Goal: Information Seeking & Learning: Learn about a topic

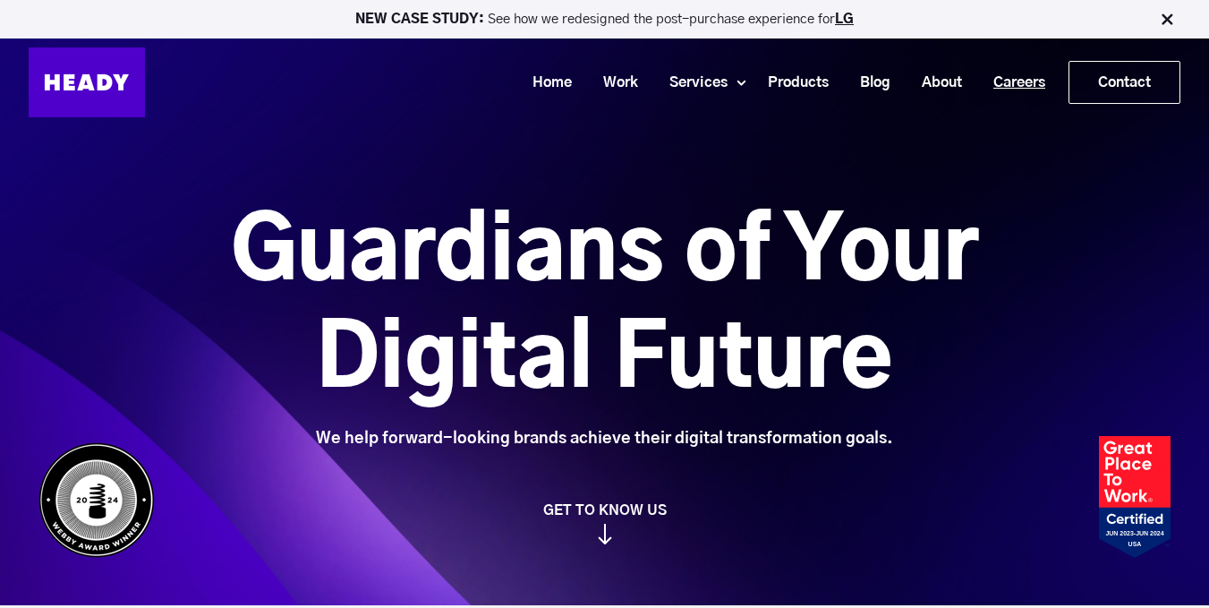
click at [1009, 84] on link "Careers" at bounding box center [1012, 82] width 83 height 33
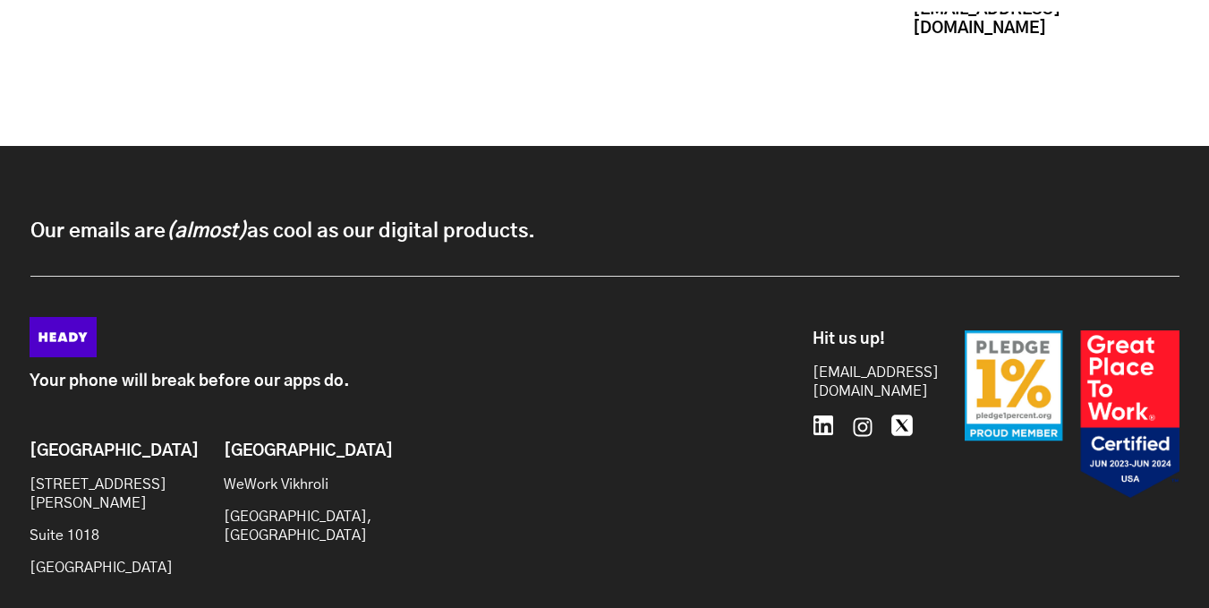
scroll to position [4051, 0]
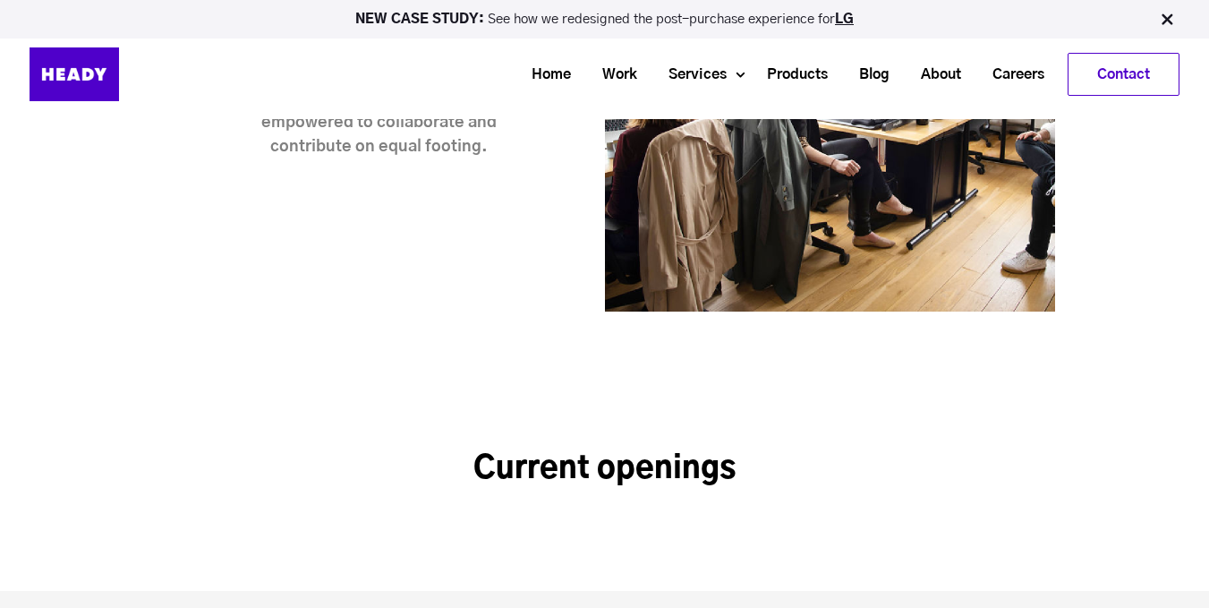
click at [686, 450] on h2 "Current openings" at bounding box center [605, 469] width 1150 height 38
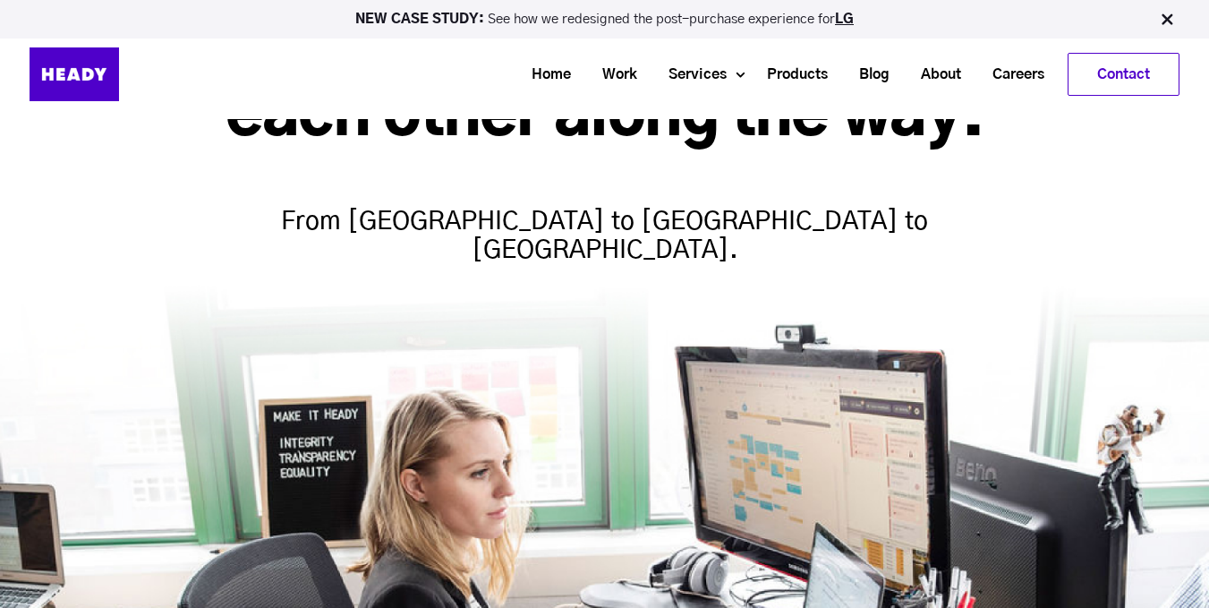
scroll to position [0, 0]
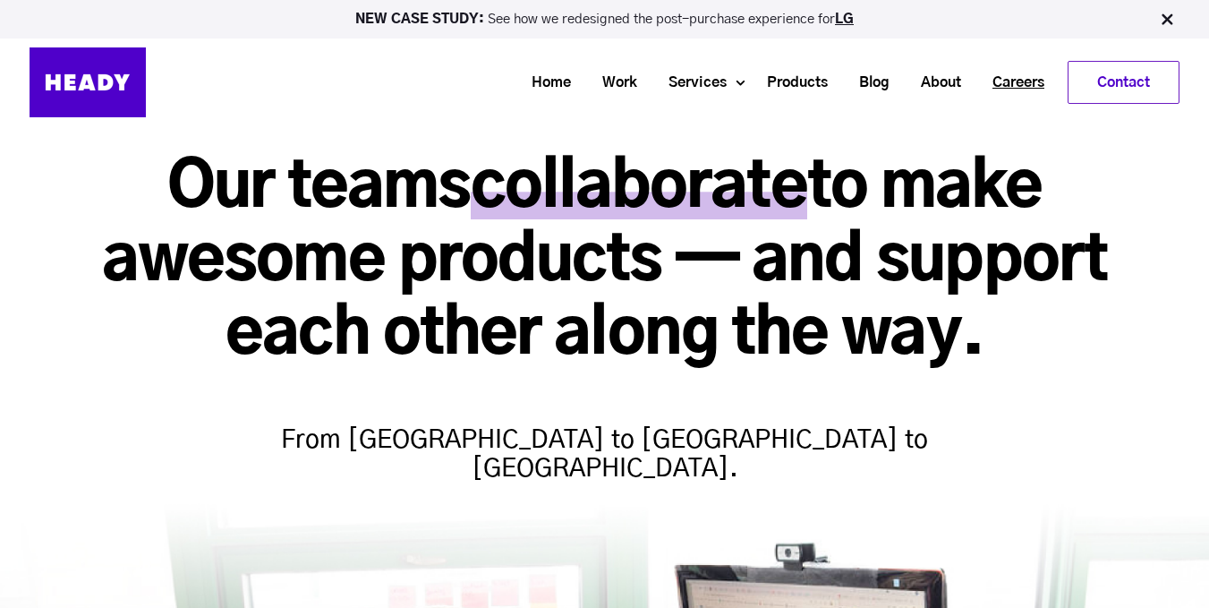
click at [1006, 78] on link "Careers" at bounding box center [1011, 82] width 83 height 33
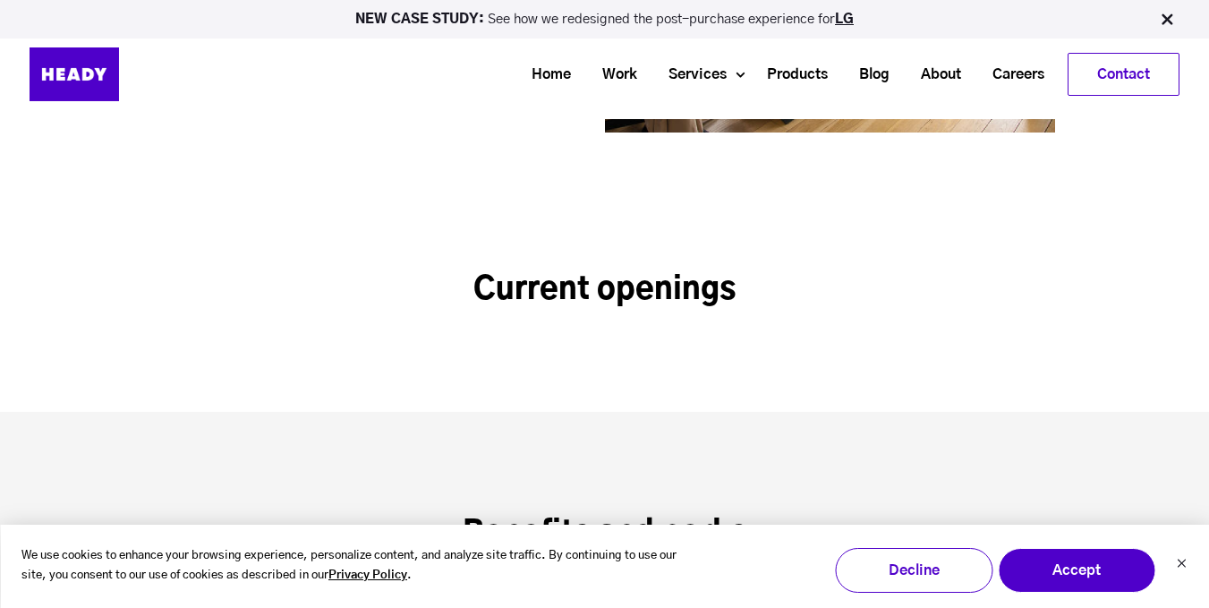
scroll to position [2594, 0]
